Goal: Information Seeking & Learning: Find specific fact

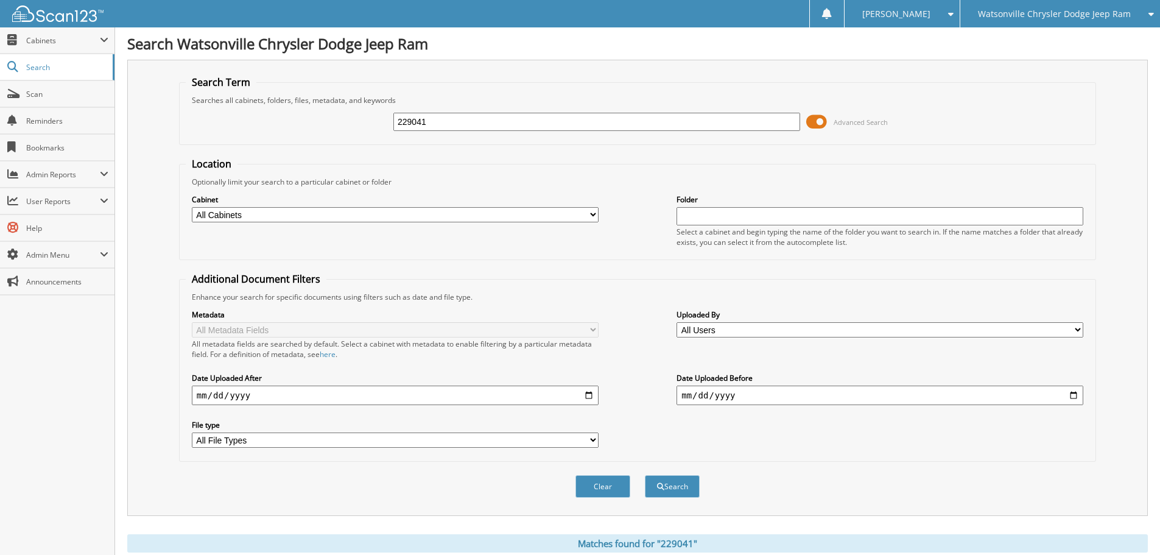
drag, startPoint x: 433, startPoint y: 119, endPoint x: 307, endPoint y: 126, distance: 126.2
click at [308, 125] on div "229041 Advanced Search" at bounding box center [638, 121] width 904 height 33
type input "40498"
click at [645, 475] on button "Search" at bounding box center [672, 486] width 55 height 23
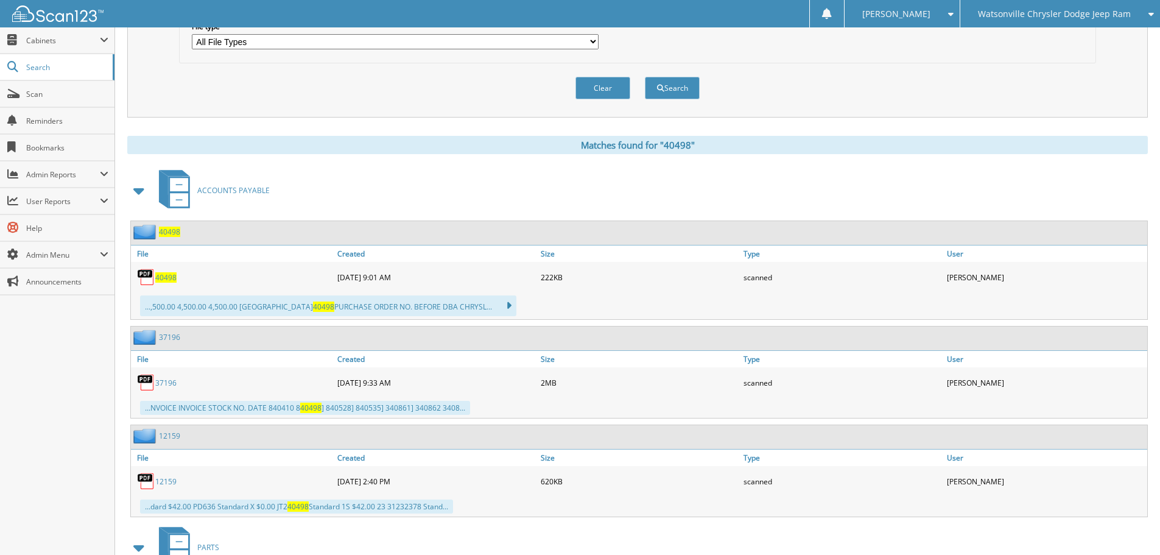
scroll to position [426, 0]
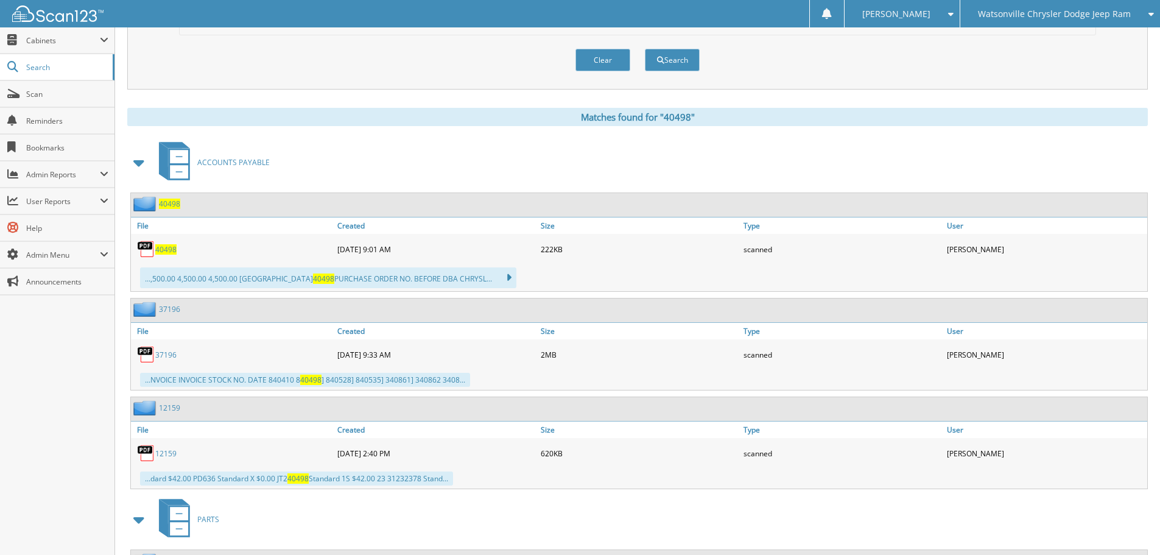
click at [171, 248] on span "40498" at bounding box center [165, 249] width 21 height 10
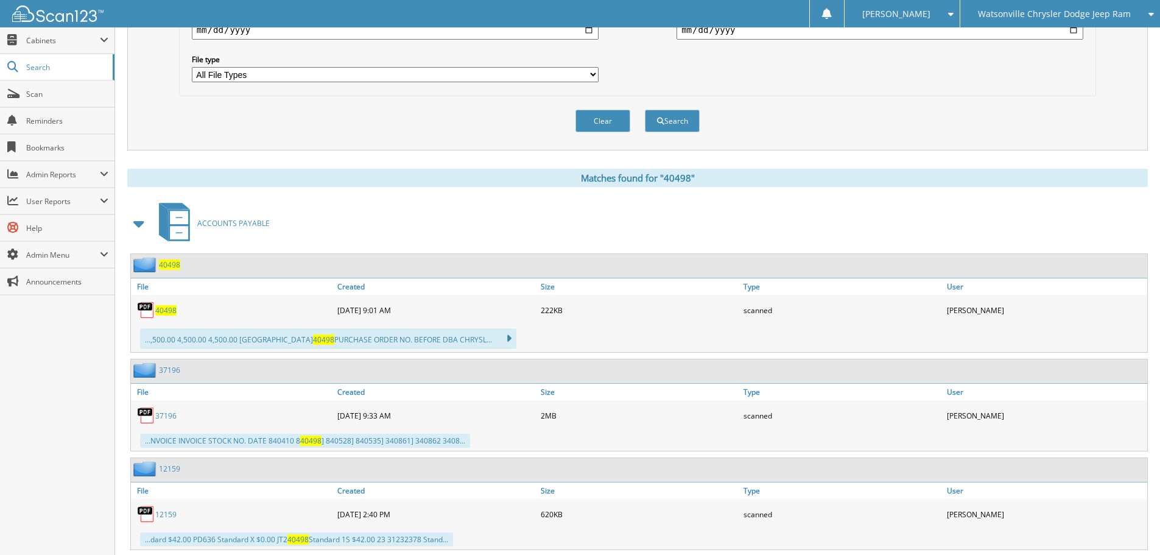
scroll to position [61, 0]
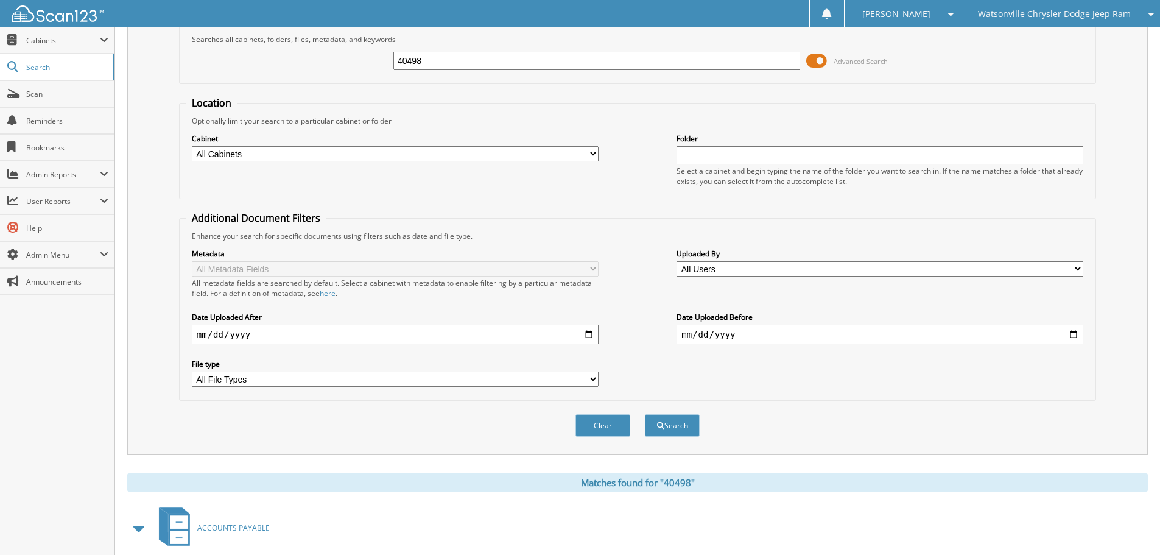
drag, startPoint x: 365, startPoint y: 63, endPoint x: 335, endPoint y: 77, distance: 33.5
click at [358, 65] on div "40498 Advanced Search" at bounding box center [638, 60] width 904 height 33
type input "40333"
click at [645, 414] on button "Search" at bounding box center [672, 425] width 55 height 23
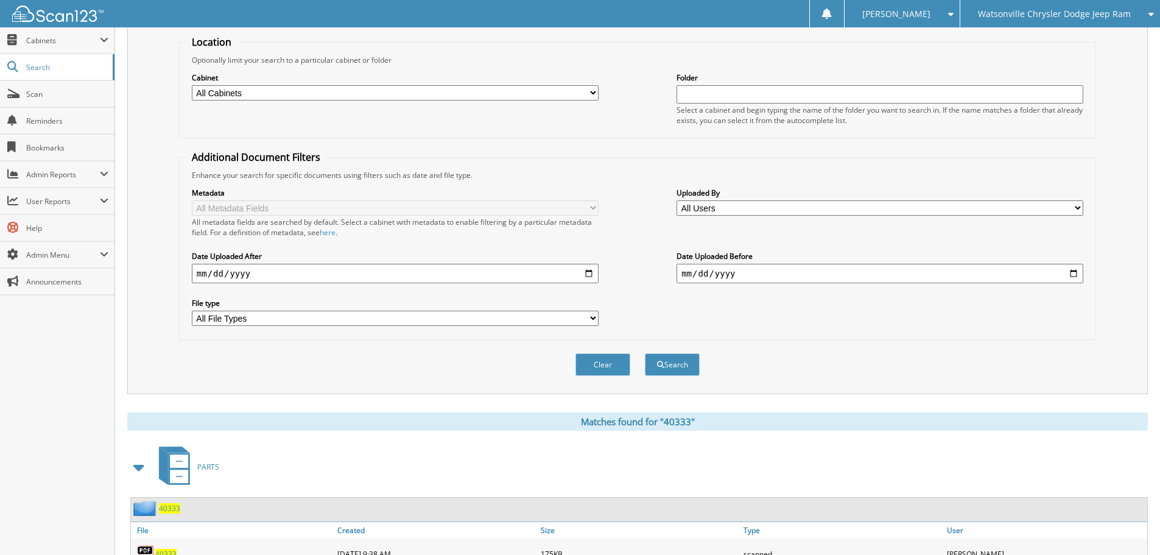
scroll to position [304, 0]
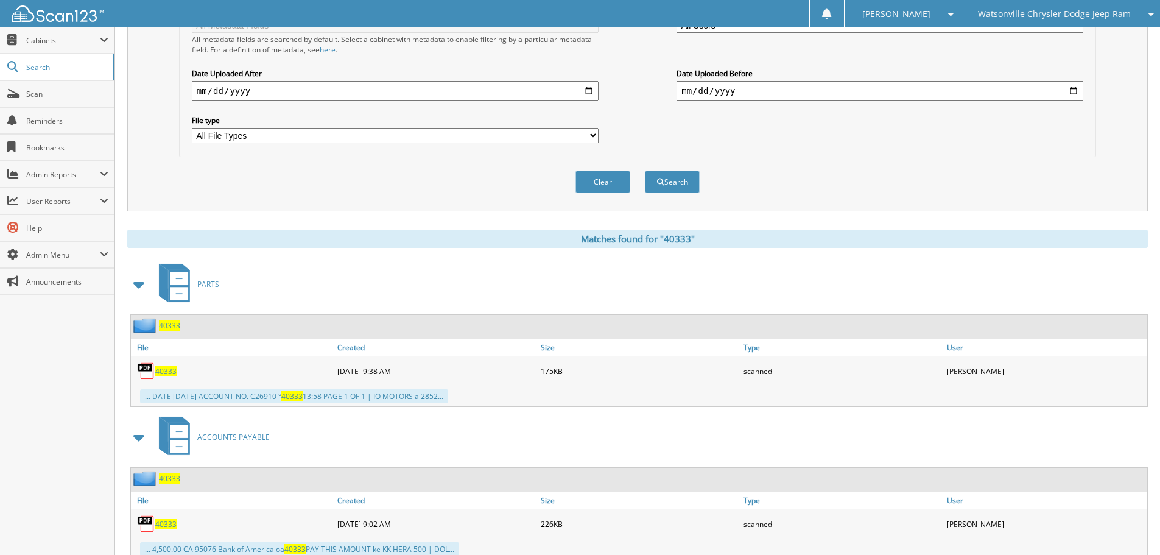
click at [163, 370] on span "40333" at bounding box center [165, 371] width 21 height 10
click at [137, 285] on span at bounding box center [139, 284] width 17 height 22
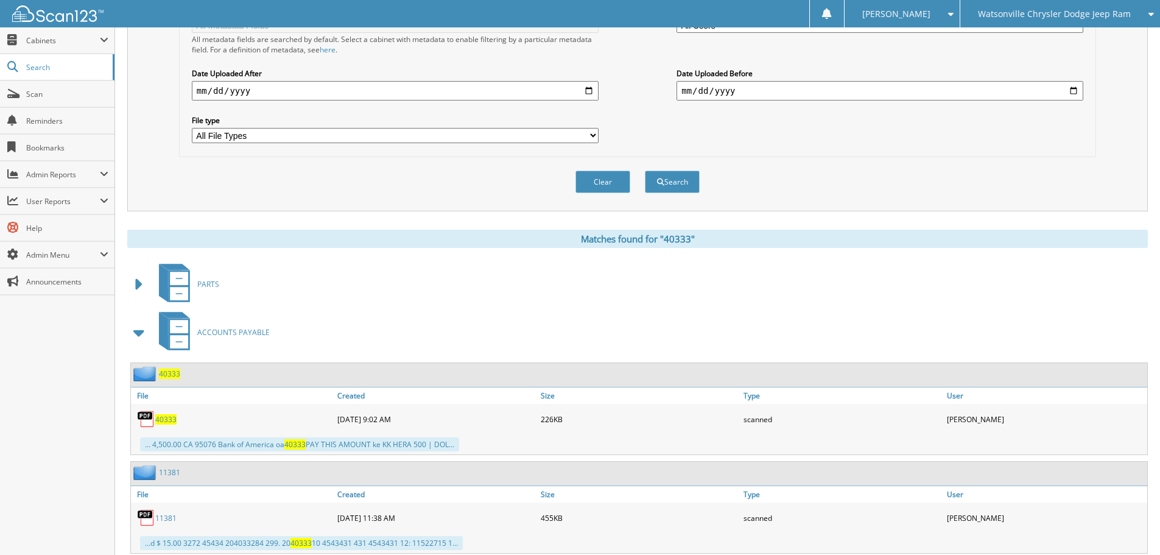
click at [169, 420] on span "40333" at bounding box center [165, 419] width 21 height 10
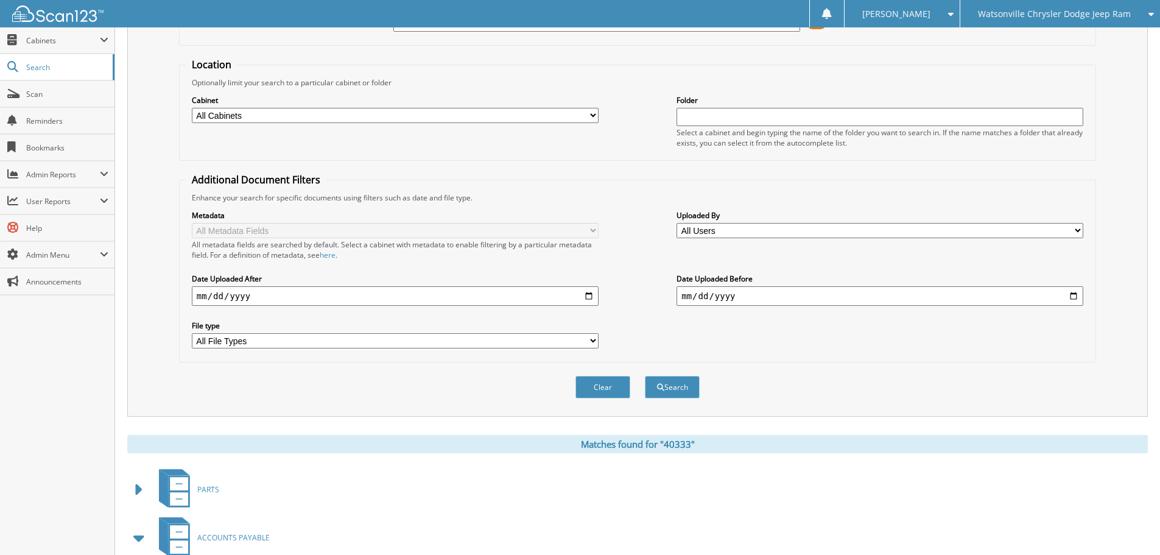
scroll to position [0, 0]
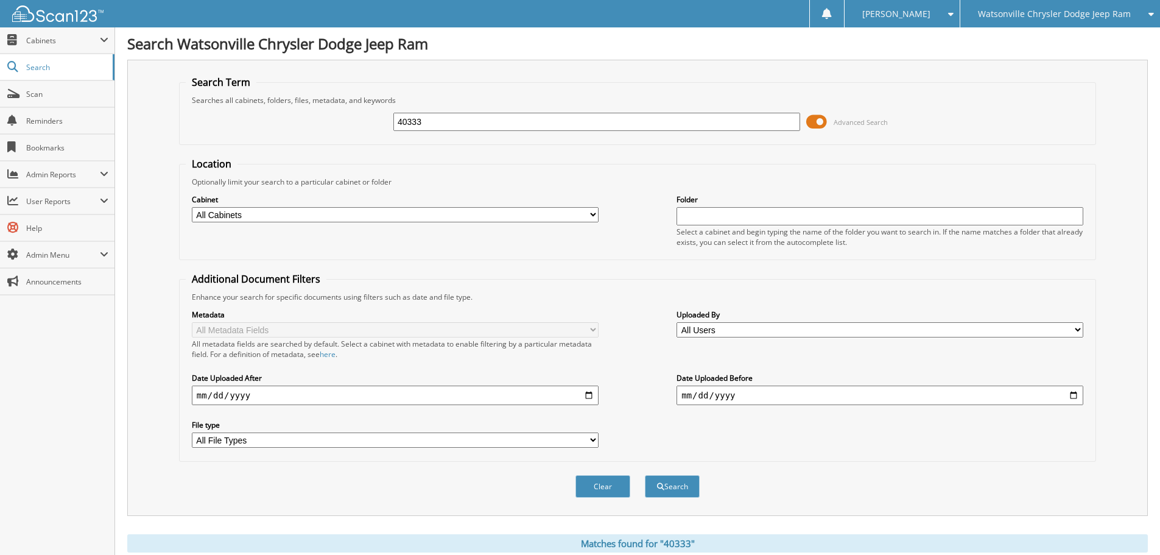
drag, startPoint x: 426, startPoint y: 122, endPoint x: 345, endPoint y: 118, distance: 81.7
click at [345, 118] on div "40333 Advanced Search" at bounding box center [638, 121] width 904 height 33
type input "40557"
click at [645, 475] on button "Search" at bounding box center [672, 486] width 55 height 23
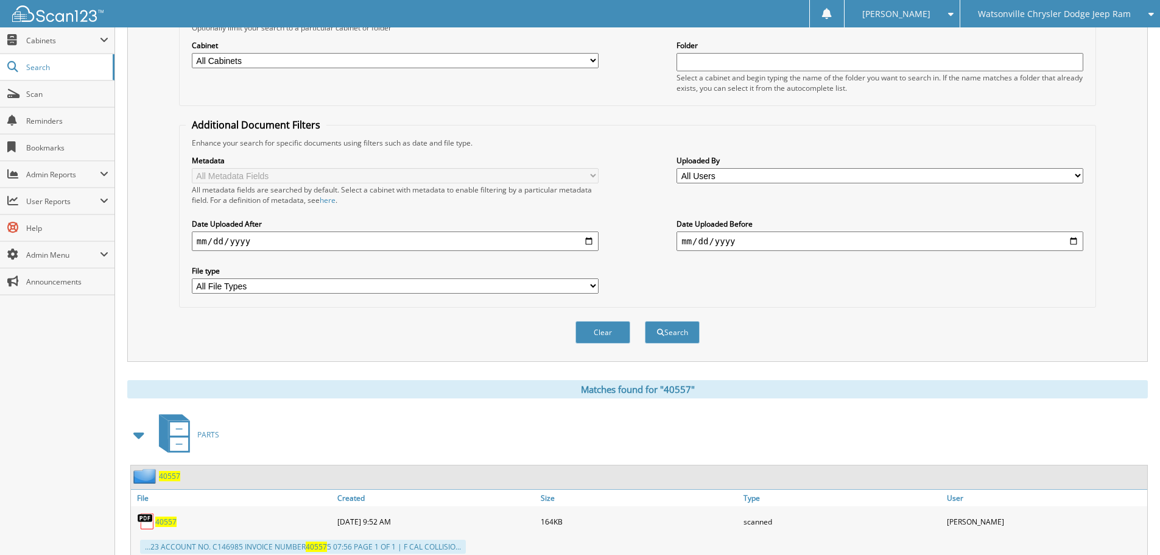
scroll to position [365, 0]
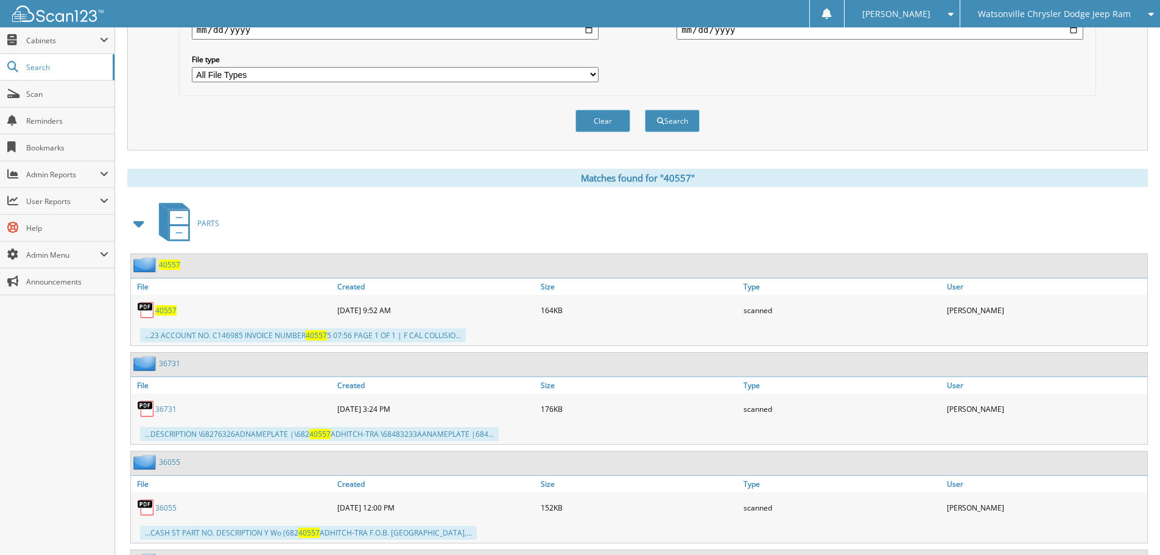
click at [138, 228] on span at bounding box center [139, 224] width 17 height 22
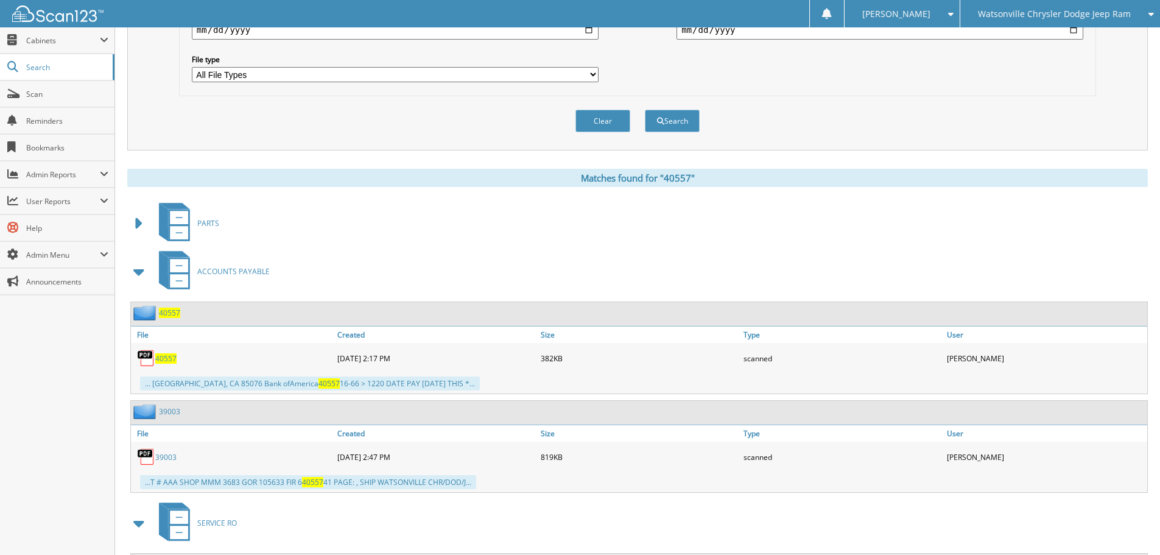
click at [160, 361] on span "40557" at bounding box center [165, 358] width 21 height 10
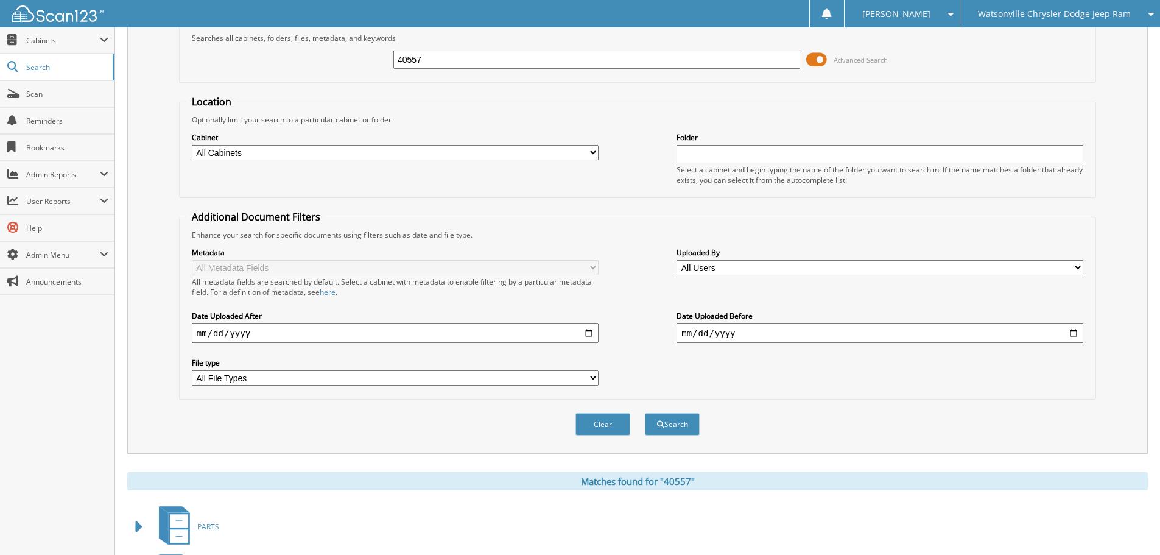
scroll to position [61, 0]
drag, startPoint x: 432, startPoint y: 63, endPoint x: 356, endPoint y: 58, distance: 76.9
click at [356, 58] on div "40557 Advanced Search" at bounding box center [638, 60] width 904 height 33
type input "40740"
click at [645, 414] on button "Search" at bounding box center [672, 425] width 55 height 23
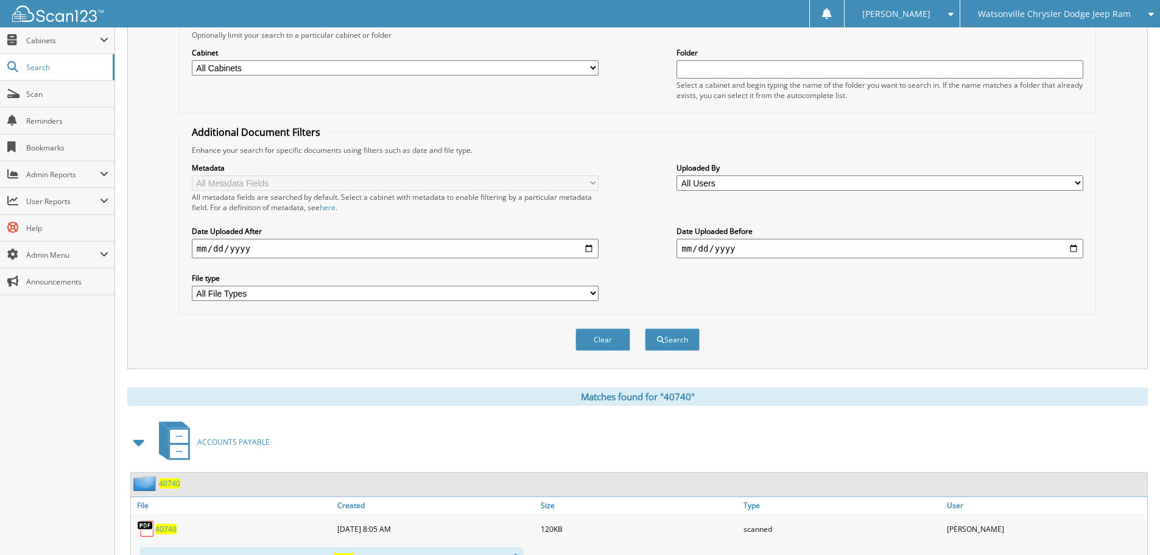
scroll to position [365, 0]
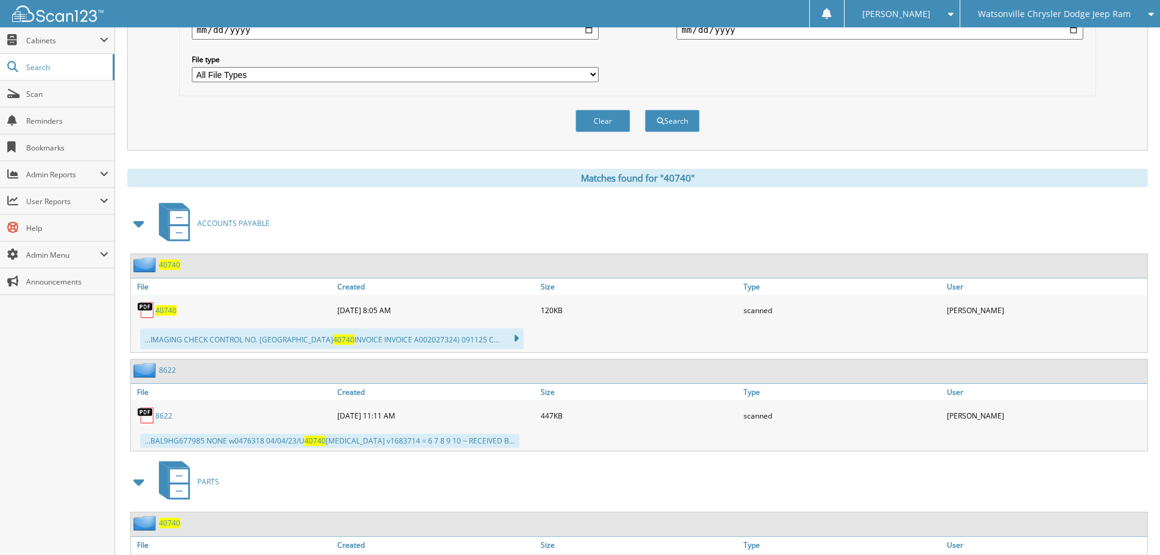
click at [160, 309] on span "40740" at bounding box center [165, 310] width 21 height 10
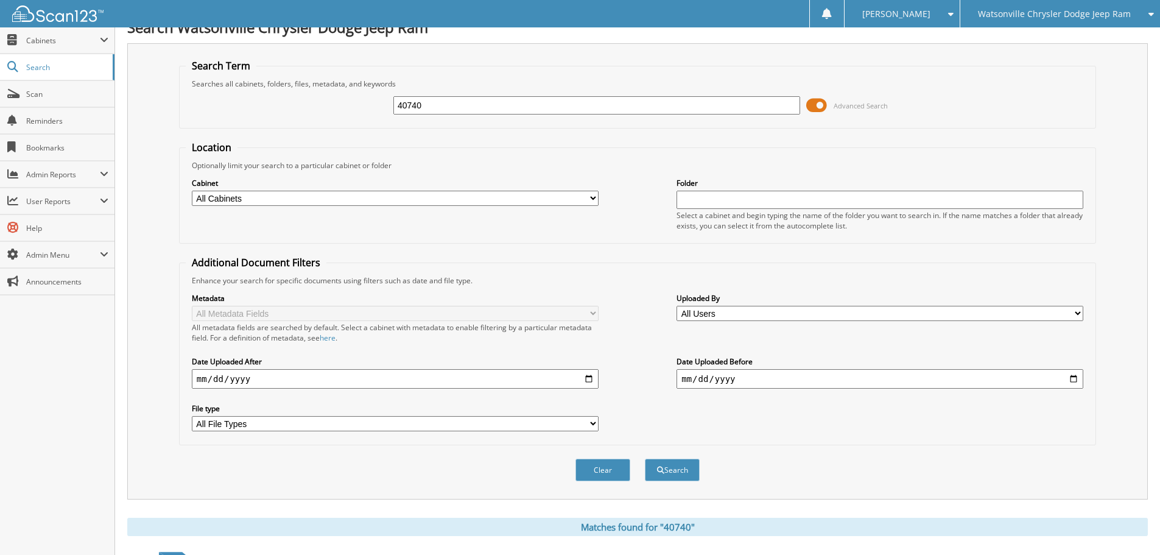
scroll to position [0, 0]
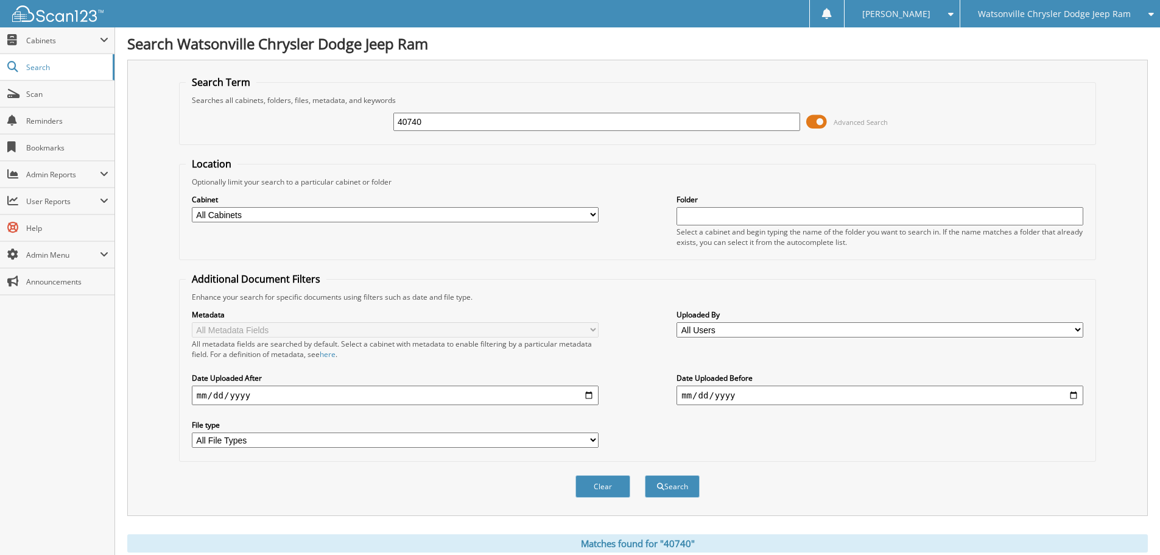
click at [1055, 7] on div "Watsonville Chrysler Dodge Jeep Ram" at bounding box center [1060, 13] width 188 height 27
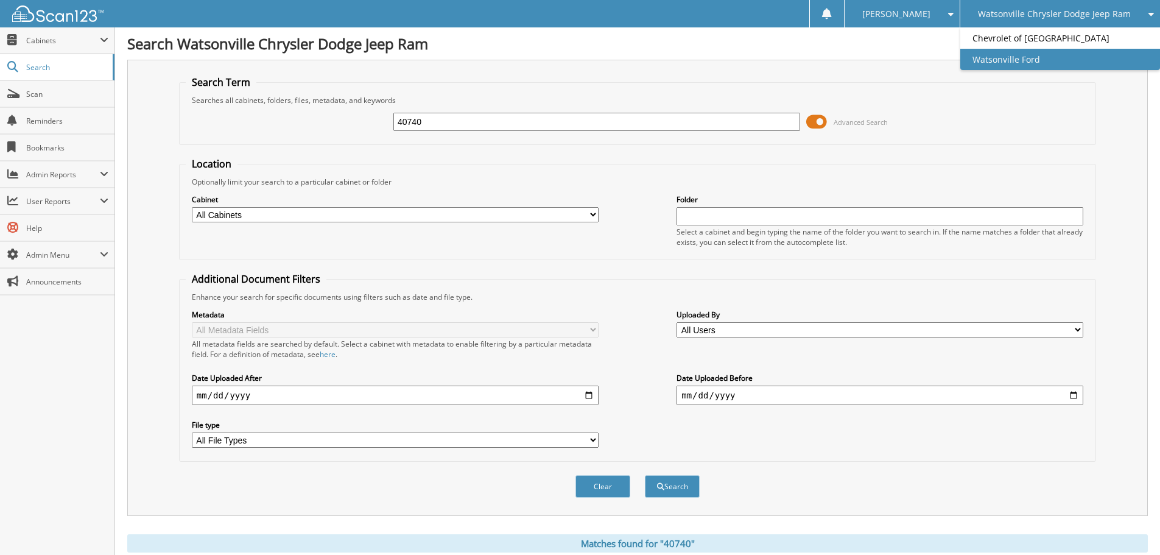
click at [1019, 66] on link "Watsonville Ford" at bounding box center [1060, 59] width 200 height 21
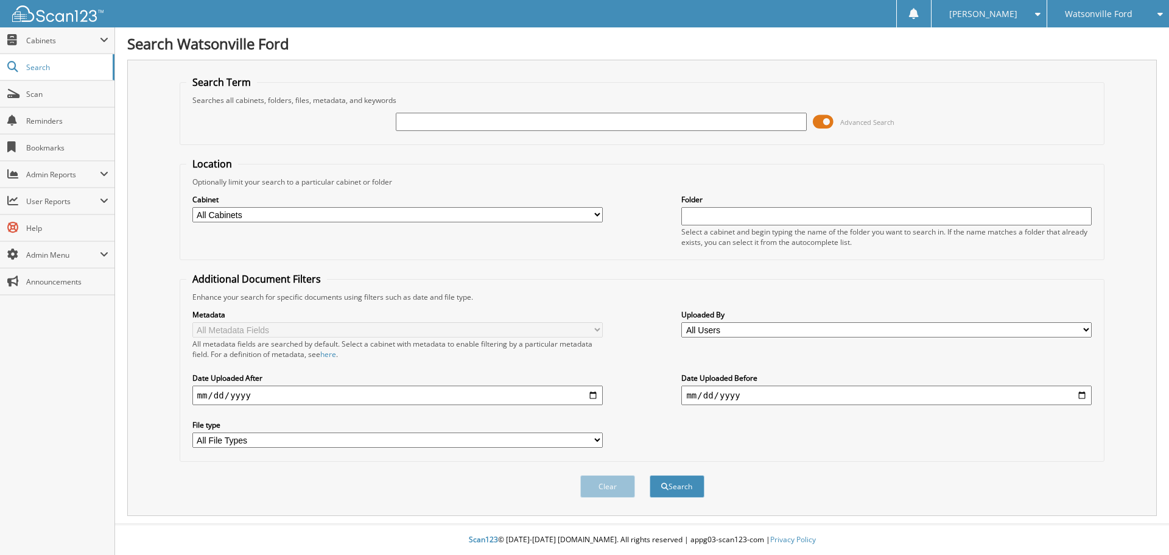
click at [413, 116] on input "text" at bounding box center [601, 122] width 410 height 18
type input "43442"
click at [650, 475] on button "Search" at bounding box center [677, 486] width 55 height 23
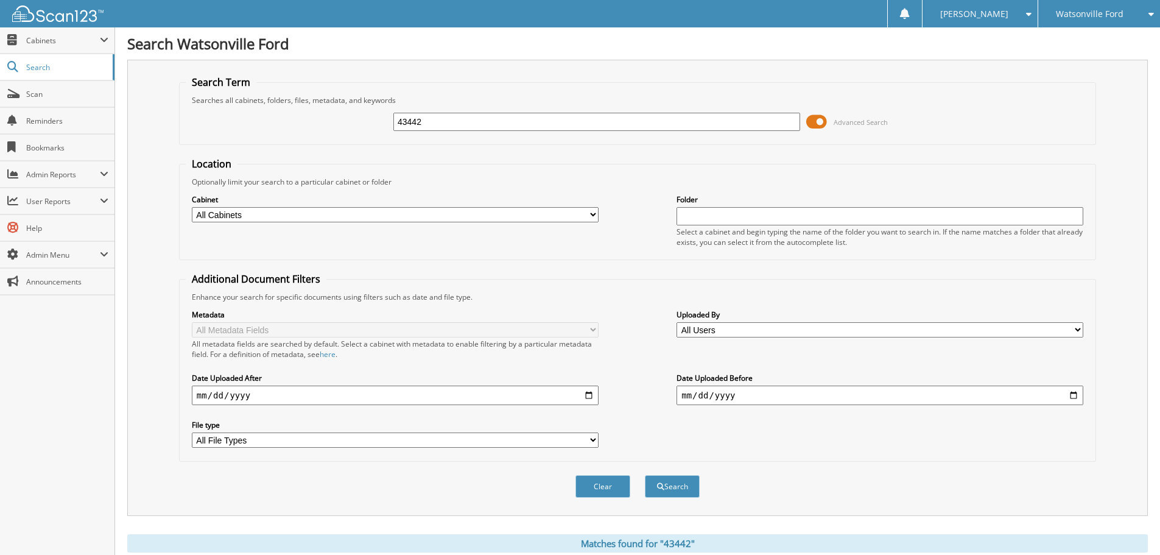
drag, startPoint x: 431, startPoint y: 120, endPoint x: 355, endPoint y: 124, distance: 76.2
click at [355, 124] on div "43442 Advanced Search" at bounding box center [638, 121] width 904 height 33
type input "46442"
click at [645, 475] on button "Search" at bounding box center [672, 486] width 55 height 23
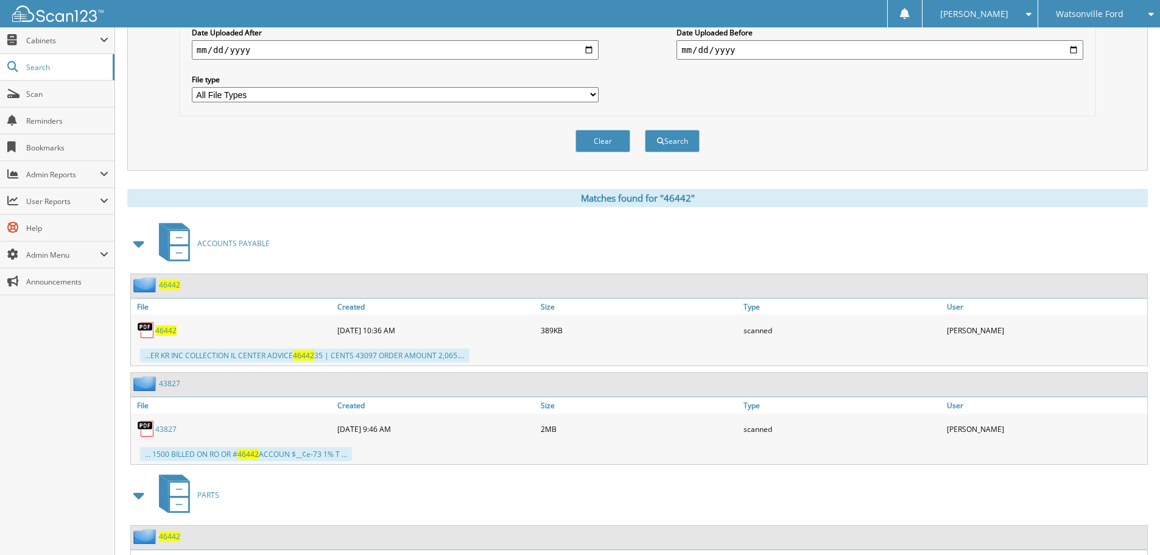
scroll to position [365, 0]
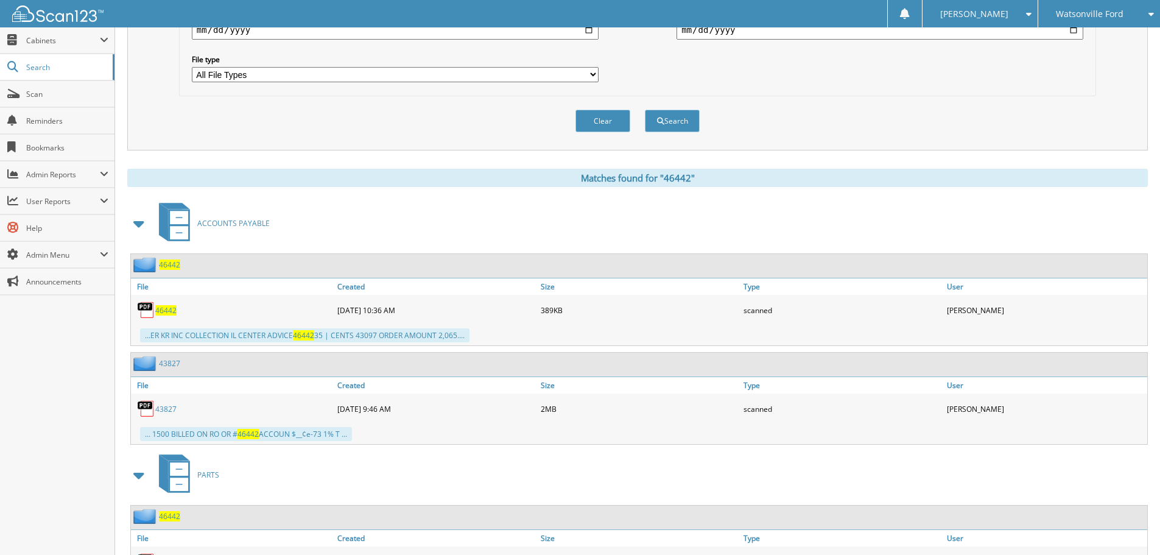
drag, startPoint x: 168, startPoint y: 311, endPoint x: 246, endPoint y: 300, distance: 78.7
click at [169, 311] on span "46442" at bounding box center [165, 310] width 21 height 10
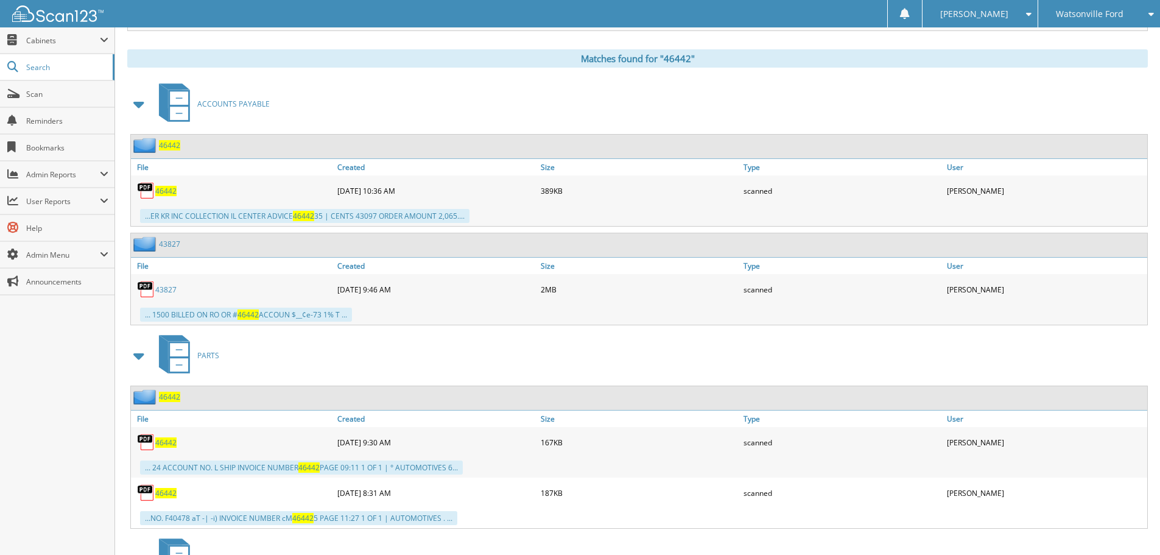
scroll to position [487, 0]
